Goal: Task Accomplishment & Management: Complete application form

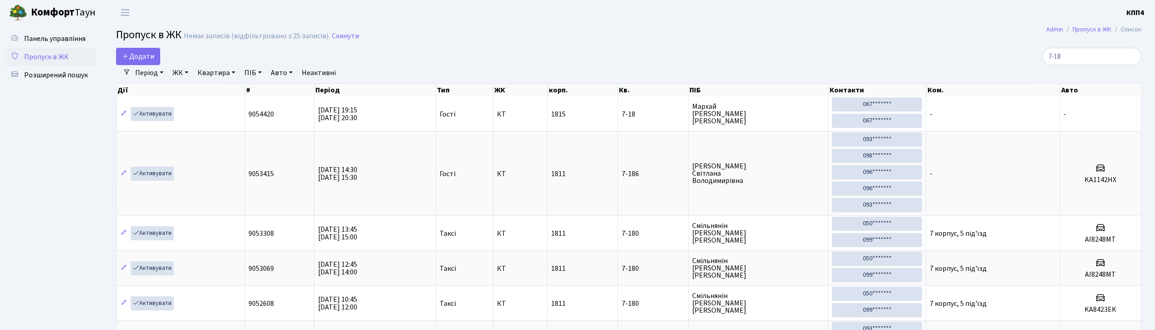
select select "25"
type input "7-18"
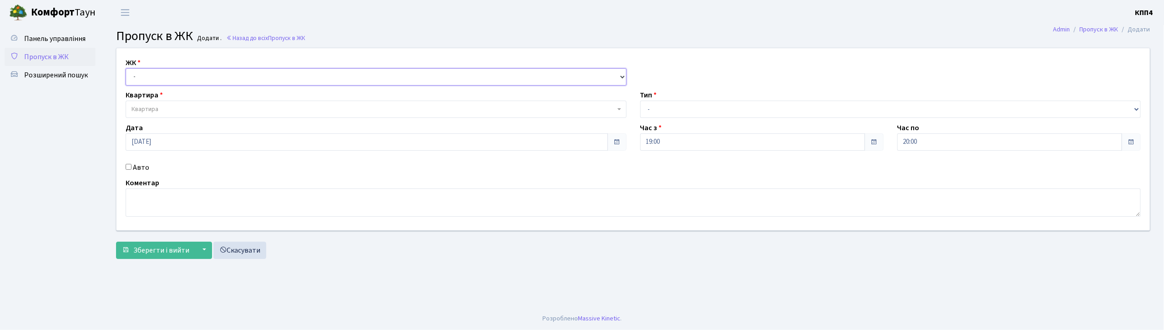
click at [185, 76] on select "- КТ, вул. Регенераторна, 4 КТ2, просп. [STREET_ADDRESS] [STREET_ADDRESS] [PERS…" at bounding box center [376, 76] width 501 height 17
select select "271"
click at [126, 68] on select "- КТ, вул. Регенераторна, 4 КТ2, просп. [STREET_ADDRESS] [STREET_ADDRESS] [PERS…" at bounding box center [376, 76] width 501 height 17
select select
click at [188, 106] on span "Квартира" at bounding box center [374, 109] width 484 height 9
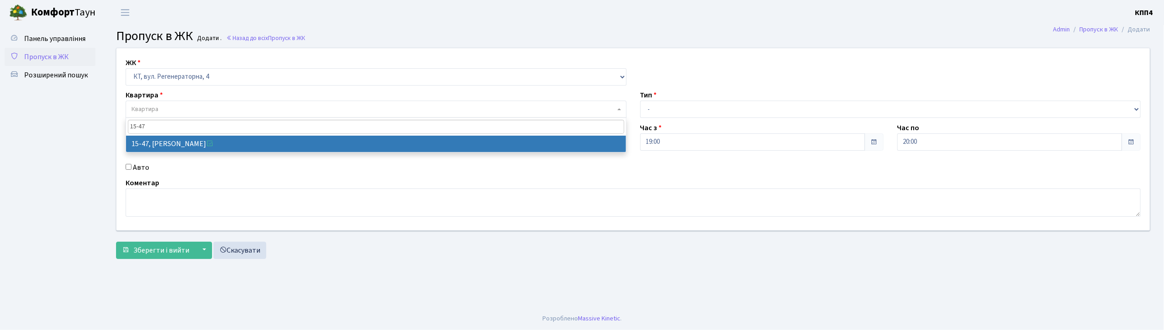
type input "15-47"
select select "8822"
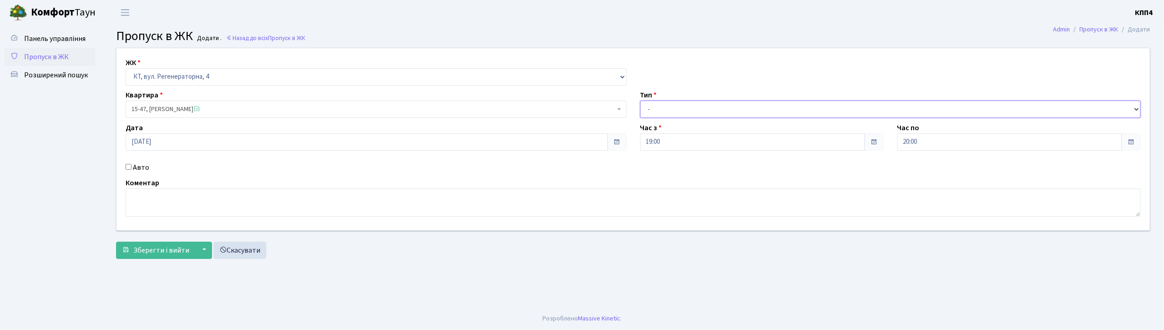
click at [703, 107] on select "- Доставка Таксі Гості Сервіс" at bounding box center [890, 109] width 501 height 17
select select "1"
click at [640, 101] on select "- Доставка Таксі Гості Сервіс" at bounding box center [890, 109] width 501 height 17
click at [159, 250] on span "Зберегти і вийти" at bounding box center [161, 250] width 56 height 10
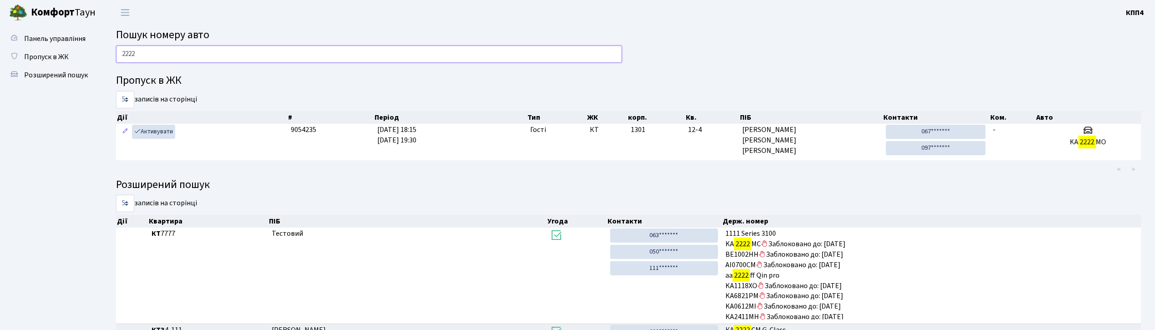
click at [193, 55] on input "2222" at bounding box center [369, 54] width 506 height 17
type input "2"
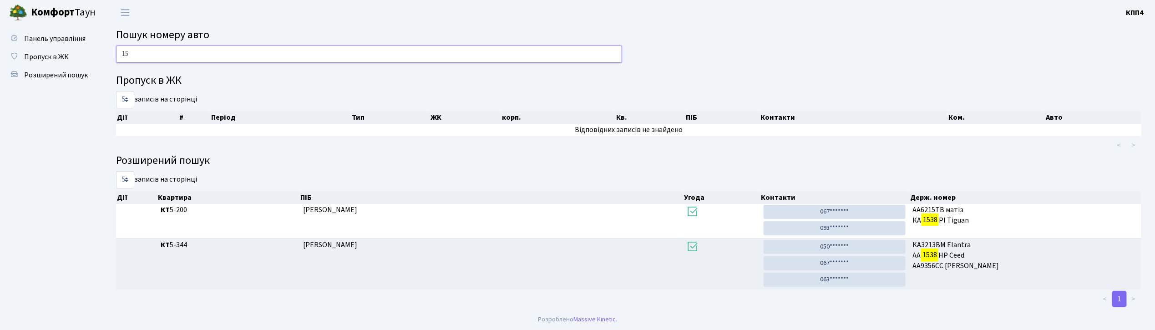
type input "1"
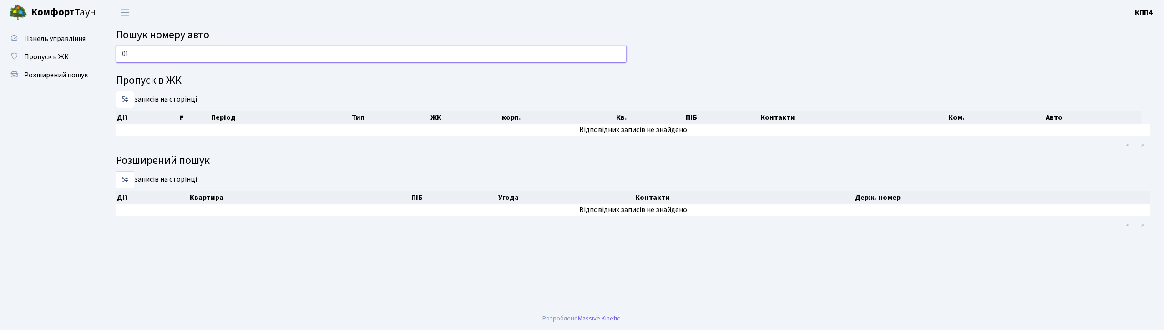
type input "0"
